Goal: Find specific page/section: Find specific page/section

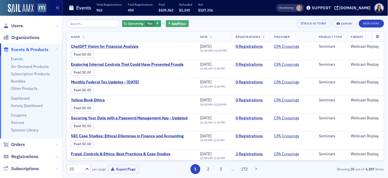
click at [177, 24] on span "Add Filter" at bounding box center [179, 23] width 15 height 5
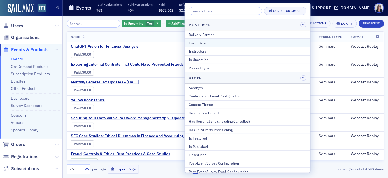
click at [194, 42] on div "Event Date" at bounding box center [248, 42] width 118 height 5
select select "8"
select select "2025"
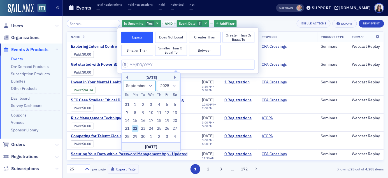
click at [151, 85] on select "January February March April May June July August September October November De…" at bounding box center [139, 85] width 33 height 10
select select "10"
click at [123, 80] on select "January February March April May June July August September October November De…" at bounding box center [139, 85] width 33 height 10
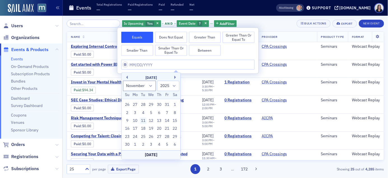
click at [143, 120] on div "11" at bounding box center [143, 120] width 7 height 7
type input "[DATE]"
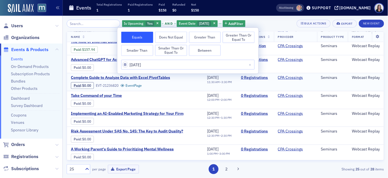
scroll to position [190, 0]
